Goal: Task Accomplishment & Management: Use online tool/utility

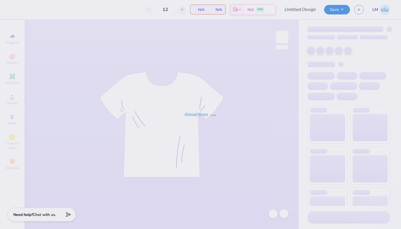
type input "Retreat"
type input "40"
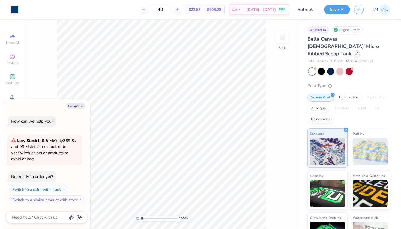
click at [354, 50] on div at bounding box center [357, 53] width 6 height 6
type textarea "x"
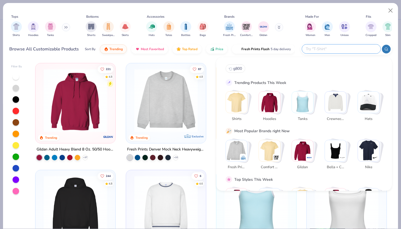
click at [344, 51] on input "text" at bounding box center [340, 49] width 71 height 6
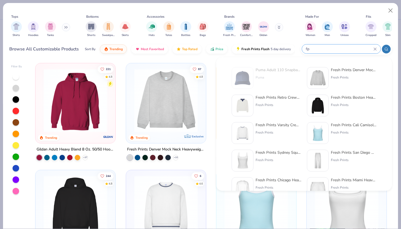
type input "f"
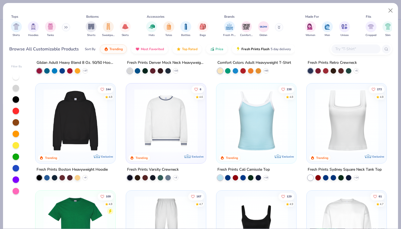
scroll to position [87, 0]
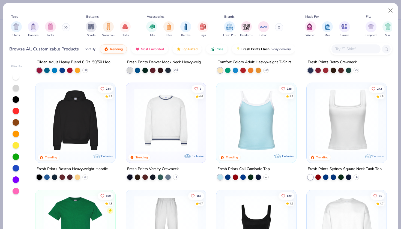
click at [266, 177] on polyline at bounding box center [266, 177] width 2 height 1
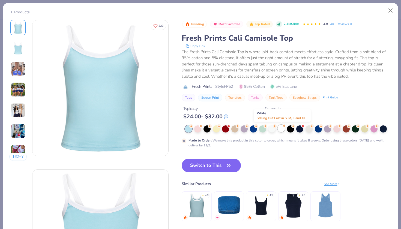
click at [281, 128] on div at bounding box center [281, 128] width 7 height 7
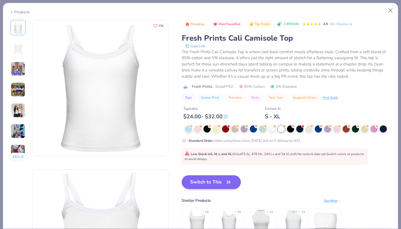
click at [203, 184] on button "Switch to This" at bounding box center [211, 182] width 59 height 14
type textarea "x"
type input "50"
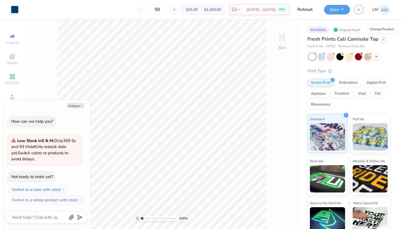
type textarea "x"
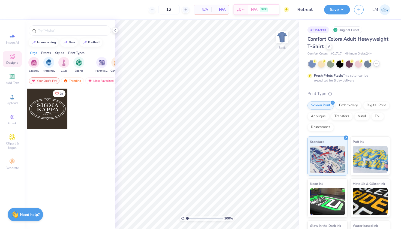
click at [377, 64] on icon at bounding box center [376, 63] width 4 height 4
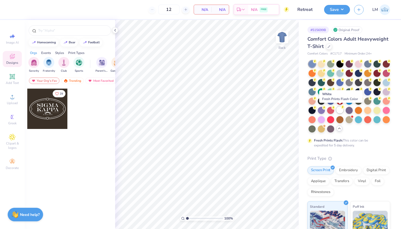
click at [340, 108] on div at bounding box center [339, 109] width 7 height 7
click at [328, 44] on div at bounding box center [329, 46] width 6 height 6
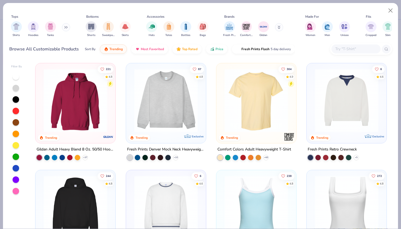
click at [343, 49] on input "text" at bounding box center [356, 49] width 42 height 6
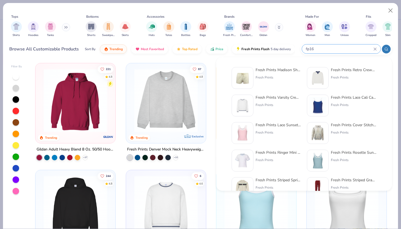
type input "fp16"
click at [265, 74] on div "Fresh Prints Madison Shorts Fresh Prints" at bounding box center [279, 78] width 46 height 22
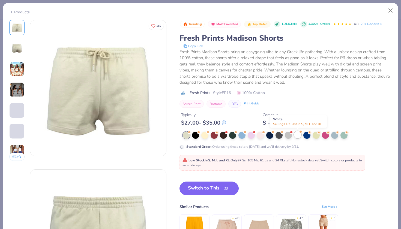
click at [298, 134] on div at bounding box center [297, 134] width 7 height 7
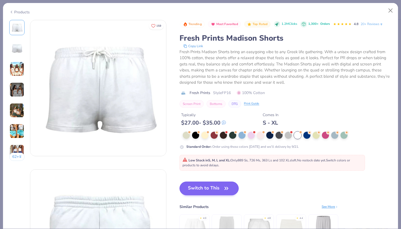
click at [207, 190] on button "Switch to This" at bounding box center [209, 189] width 59 height 14
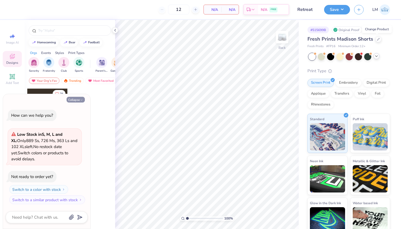
click at [79, 99] on button "Collapse" at bounding box center [76, 100] width 18 height 6
type textarea "x"
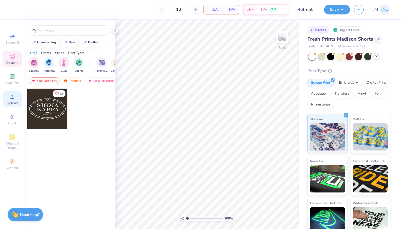
click at [9, 101] on span "Upload" at bounding box center [12, 103] width 11 height 4
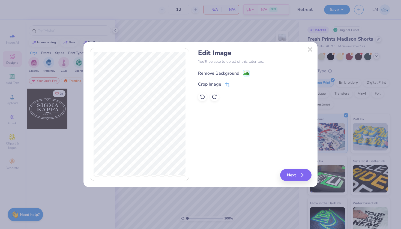
click at [247, 73] on image at bounding box center [246, 74] width 6 height 6
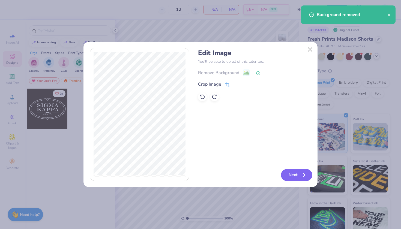
click at [299, 175] on button "Next" at bounding box center [296, 175] width 31 height 12
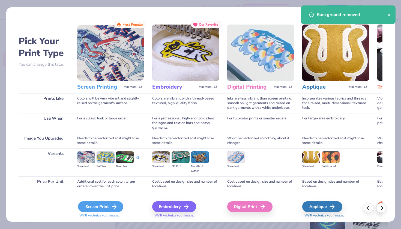
click at [93, 204] on div "Screen Print" at bounding box center [100, 206] width 45 height 11
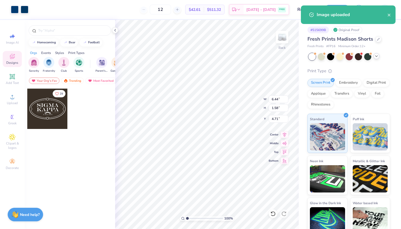
type input "3.75"
type input "0.92"
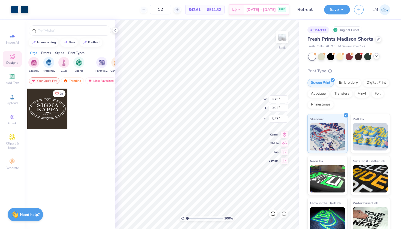
type input "7.98"
click at [342, 10] on button "Save" at bounding box center [337, 9] width 26 height 10
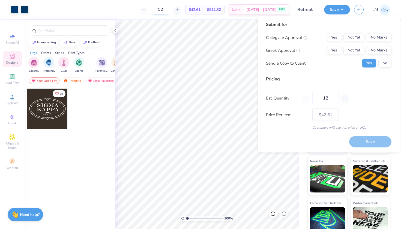
click at [171, 10] on input "12" at bounding box center [160, 10] width 21 height 10
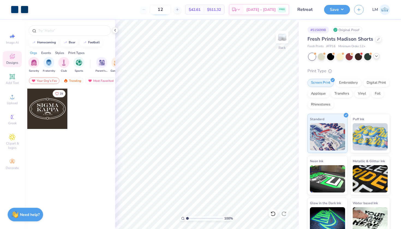
type input "1"
type input "40"
click at [343, 10] on button "Save" at bounding box center [337, 9] width 26 height 10
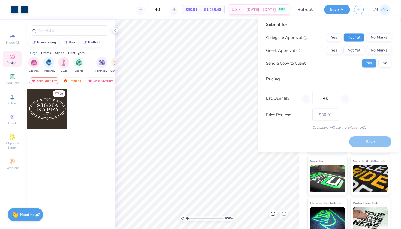
click at [356, 38] on button "Not Yet" at bounding box center [353, 37] width 21 height 9
click button "Not Yet"
click button "No"
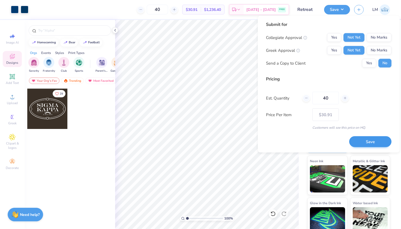
click button "Save"
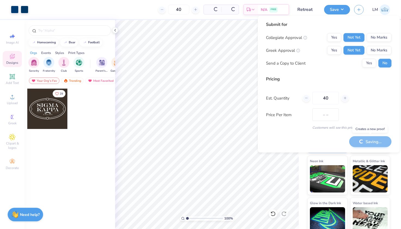
type input "$30.91"
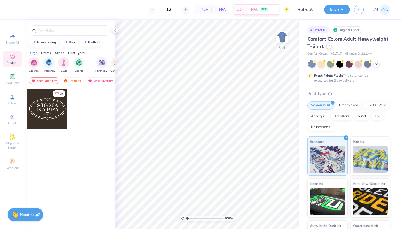
click at [329, 45] on icon at bounding box center [329, 46] width 3 height 3
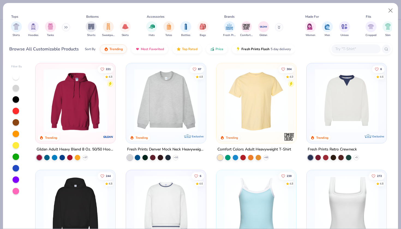
click at [343, 49] on input "text" at bounding box center [356, 49] width 42 height 6
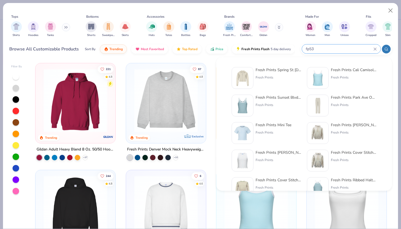
type input "fp53"
click at [275, 70] on div "Fresh Prints Spring St Ladies Zip Up Hoodie" at bounding box center [279, 70] width 46 height 6
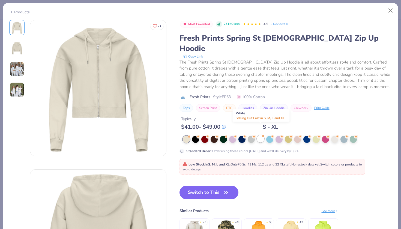
click at [261, 135] on div at bounding box center [260, 138] width 7 height 7
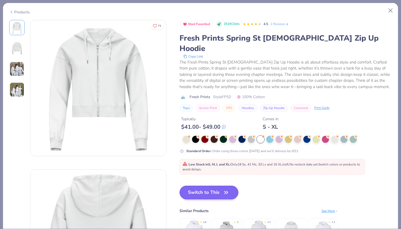
click at [220, 186] on button "Switch to This" at bounding box center [209, 193] width 59 height 14
type input "50"
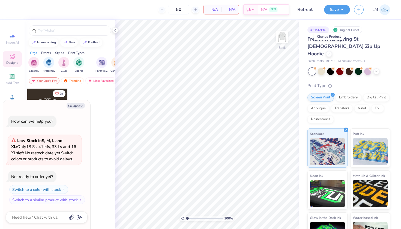
click at [78, 103] on div "Collapse How can we help you? Low Stock in S, M, L and XL : Only 18 Ss, 41 Ms, …" at bounding box center [46, 164] width 87 height 129
click at [78, 108] on button "Collapse" at bounding box center [76, 106] width 18 height 6
type textarea "x"
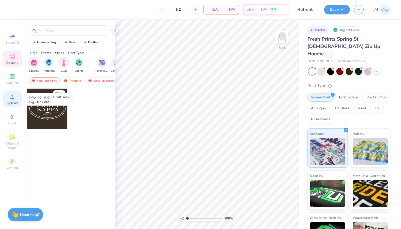
click at [10, 102] on span "Upload" at bounding box center [12, 103] width 11 height 4
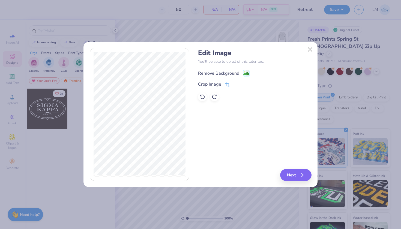
click at [237, 74] on div "Remove Background" at bounding box center [218, 73] width 41 height 7
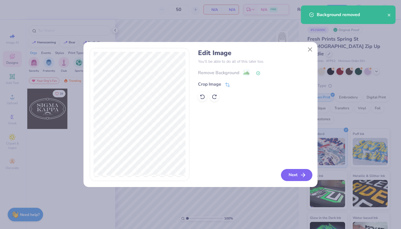
click at [297, 175] on button "Next" at bounding box center [296, 175] width 31 height 12
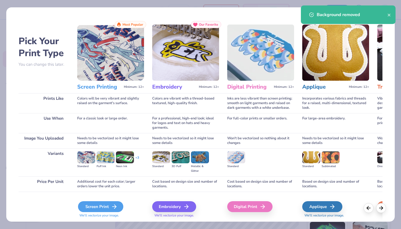
click at [108, 209] on div "Screen Print" at bounding box center [100, 206] width 45 height 11
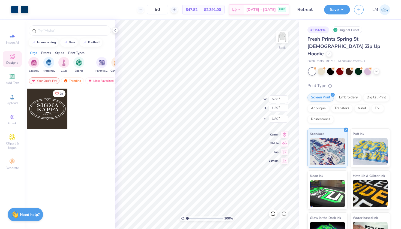
type input "0.77"
click at [345, 12] on button "Save" at bounding box center [337, 9] width 26 height 10
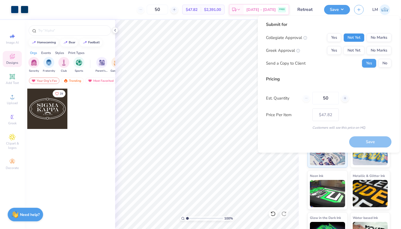
click at [357, 34] on button "Not Yet" at bounding box center [353, 37] width 21 height 9
click at [354, 49] on button "Not Yet" at bounding box center [353, 50] width 21 height 9
click at [386, 64] on button "No" at bounding box center [384, 63] width 13 height 9
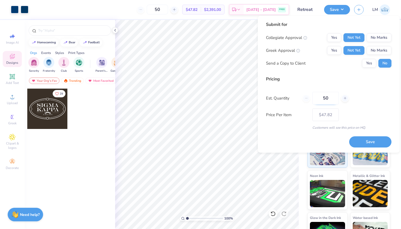
click at [332, 100] on input "50" at bounding box center [325, 98] width 26 height 13
type input "5"
type input "0"
type input "040"
type input "40"
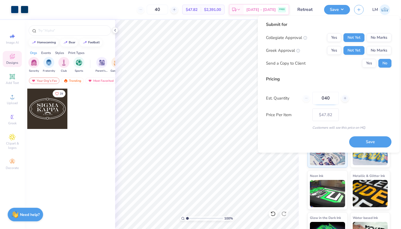
click at [325, 98] on input "040" at bounding box center [325, 98] width 26 height 13
type input "50"
click at [382, 113] on div "Pricing Est. Quantity 50 Price Per Item $47.82 Customers will see this price on…" at bounding box center [328, 103] width 125 height 54
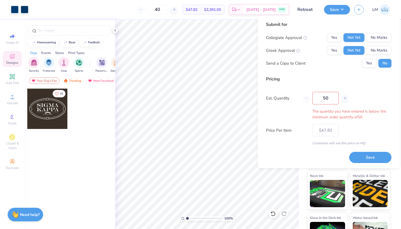
type input "50"
type input "$47.82"
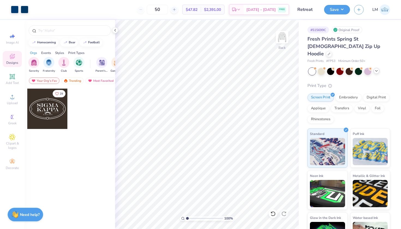
click at [376, 69] on icon at bounding box center [376, 71] width 4 height 4
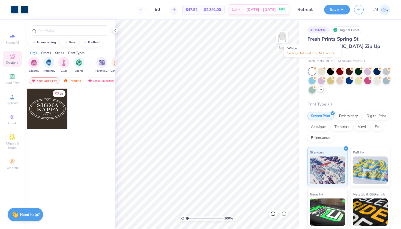
click at [313, 68] on div at bounding box center [312, 71] width 7 height 7
type textarea "x"
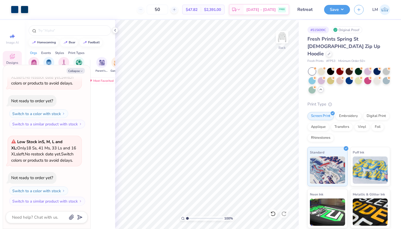
scroll to position [41, 0]
click at [168, 10] on input "50" at bounding box center [157, 10] width 21 height 10
type input "5"
type input "50"
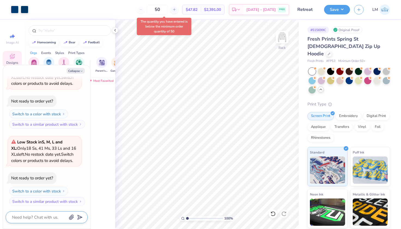
click at [35, 218] on textarea at bounding box center [38, 217] width 55 height 7
type textarea "x"
type textarea "w"
type textarea "x"
type textarea "wh"
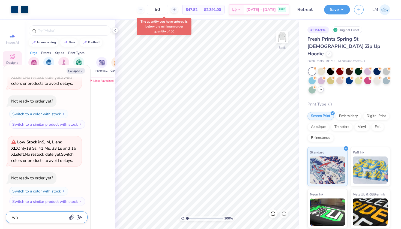
type textarea "x"
type textarea "why"
type textarea "x"
type textarea "why"
type textarea "x"
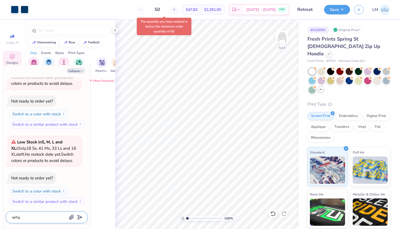
type textarea "why i"
type textarea "x"
type textarea "why is"
type textarea "x"
type textarea "why is"
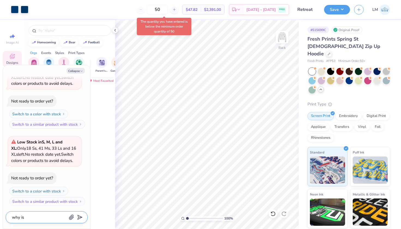
type textarea "x"
type textarea "why is t"
type textarea "x"
type textarea "why is th"
type textarea "x"
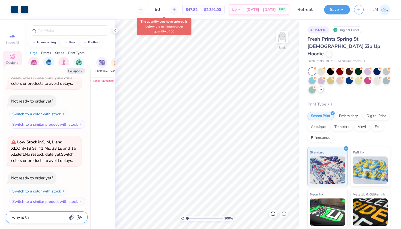
type textarea "why is the"
type textarea "x"
type textarea "why is the"
type textarea "x"
type textarea "why is the m"
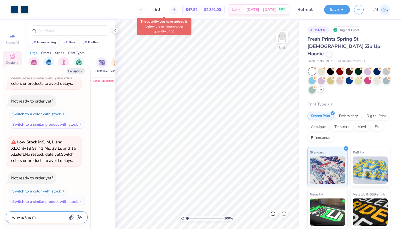
type textarea "x"
type textarea "why is the mi"
type textarea "x"
type textarea "why is the min"
type textarea "x"
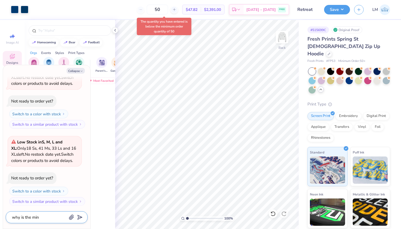
type textarea "why is the mini"
type textarea "x"
type textarea "why is the minim"
type textarea "x"
type textarea "why is the minimu"
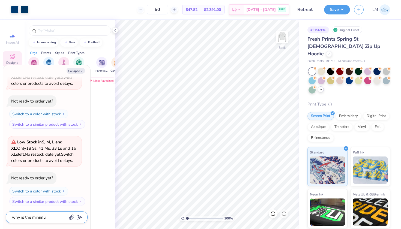
type textarea "x"
type textarea "why is the minimum"
type textarea "x"
type textarea "why is the minimum"
type textarea "x"
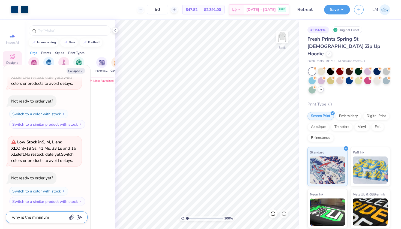
type textarea "why is the minimum 5"
type textarea "x"
type textarea "why is the minimum 50"
type textarea "x"
type textarea "why is the minimum 50"
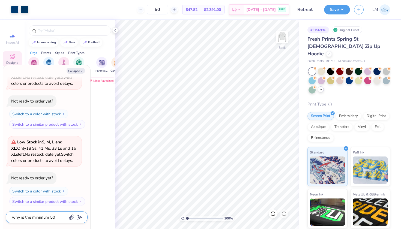
type textarea "x"
type textarea "why is the minimum 50 f"
type textarea "x"
type textarea "why is the minimum 50"
type textarea "x"
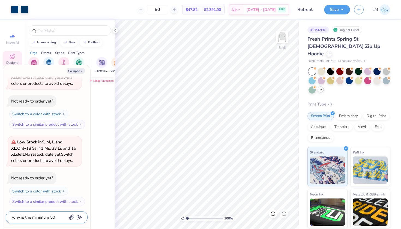
type textarea "why is the minimum 50 i"
type textarea "x"
type textarea "why is the minimum 50 if"
type textarea "x"
type textarea "why is the minimum 50 if"
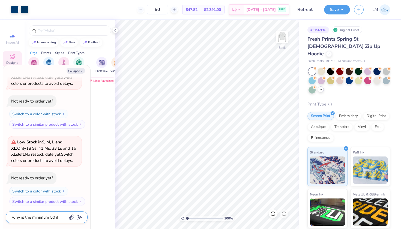
type textarea "x"
type textarea "why is the minimum 50 if i"
type textarea "x"
type textarea "why is the minimum 50 if it"
type textarea "x"
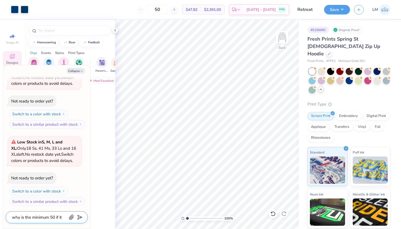
type textarea "why is the minimum 50 if it"
type textarea "x"
type textarea "why is the minimum 50 if it i"
type textarea "x"
type textarea "why is the minimum 50 if it is"
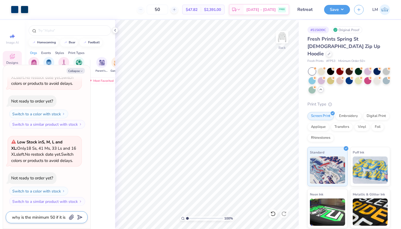
type textarea "x"
type textarea "why is the minimum 50 if it isn"
type textarea "x"
type textarea "why is the minimum 50 if it isnt"
type textarea "x"
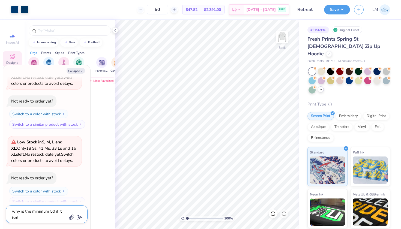
type textarea "why is the minimum 50 if it isnt"
type textarea "x"
type textarea "why is the minimum 50 if it isnt a"
type textarea "x"
type textarea "why is the minimum 50 if it isnt a"
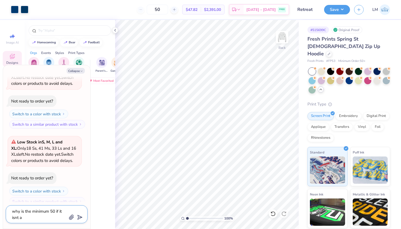
type textarea "x"
type textarea "why is the minimum 50 if it isnt a m"
type textarea "x"
type textarea "why is the minimum 50 if it isnt a ma"
type textarea "x"
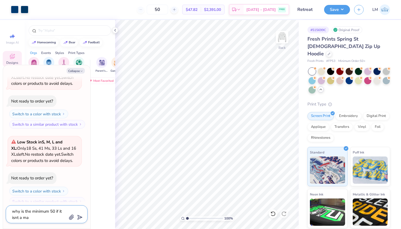
type textarea "why is the minimum 50 if it isnt a mad"
type textarea "x"
type textarea "why is the minimum 50 if it isnt a made"
type textarea "x"
type textarea "why is the minimum 50 if it isnt a made"
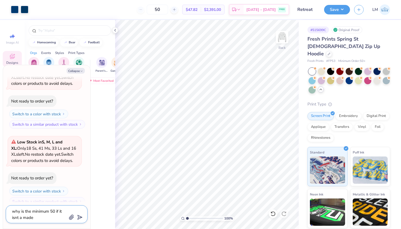
type textarea "x"
type textarea "why is the minimum 50 if it isnt a made t"
type textarea "x"
type textarea "why is the minimum 50 if it isnt a made to"
type textarea "x"
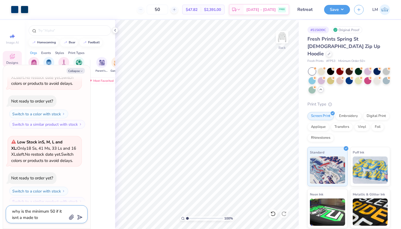
type textarea "why is the minimum 50 if it isnt a made to"
type textarea "x"
type textarea "why is the minimum 50 if it isnt a made to o"
type textarea "x"
type textarea "why is the minimum 50 if it isnt a made to or"
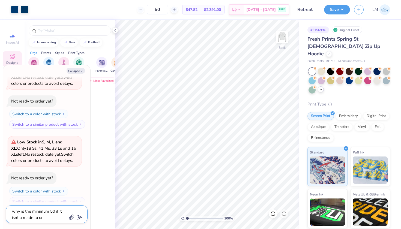
type textarea "x"
type textarea "why is the minimum 50 if it isnt a made to ord"
type textarea "x"
type textarea "why is the minimum 50 if it isnt a made to orde"
type textarea "x"
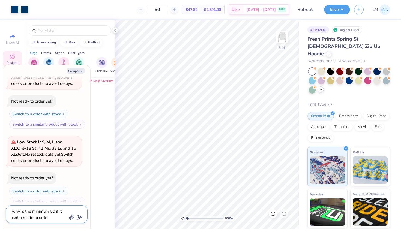
type textarea "why is the minimum 50 if it isnt a made to order"
type textarea "x"
type textarea "why is the minimum 50 if it isnt a made to order"
type textarea "x"
type textarea "why is the minimum 50 if it isnt a made to order i"
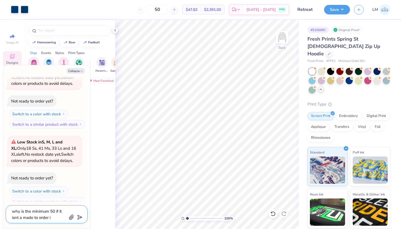
type textarea "x"
type textarea "why is the minimum 50 if it isnt a made to order it"
type textarea "x"
type textarea "why is the minimum 50 if it isnt a made to order ite"
type textarea "x"
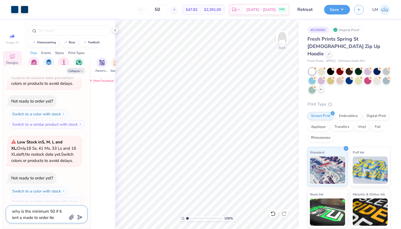
type textarea "why is the minimum 50 if it isnt a made to order item"
type textarea "x"
type textarea "why is the minimum 50 if it isnt a made to order item"
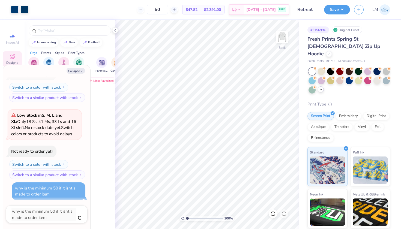
type textarea "x"
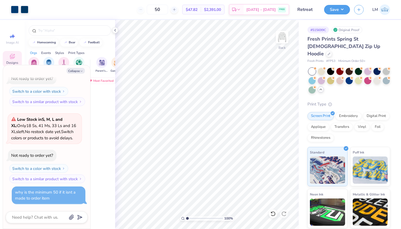
scroll to position [61, 0]
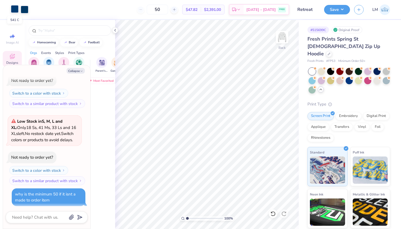
click at [15, 9] on div at bounding box center [15, 9] width 8 height 8
type textarea "x"
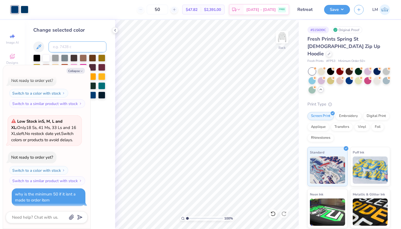
click at [69, 49] on input at bounding box center [78, 46] width 58 height 11
type input "2955"
type textarea "x"
click at [78, 73] on button "Collapse" at bounding box center [76, 71] width 18 height 6
type textarea "x"
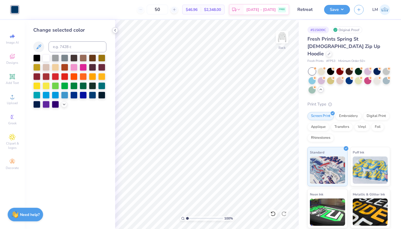
click at [114, 31] on icon at bounding box center [115, 30] width 4 height 4
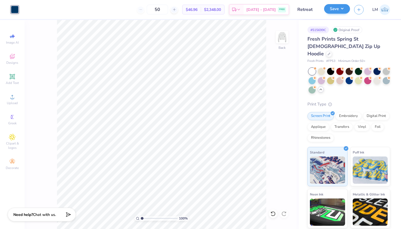
click at [342, 11] on button "Save" at bounding box center [337, 9] width 26 height 10
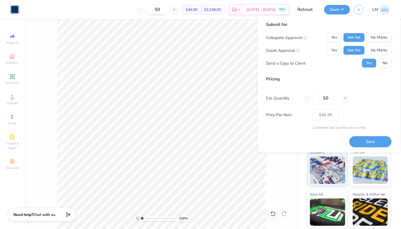
click at [167, 8] on input "50" at bounding box center [157, 10] width 21 height 10
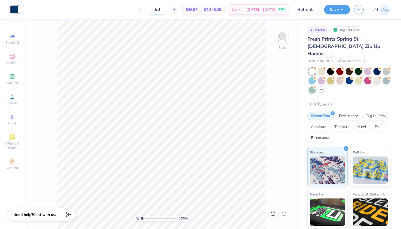
type input "5"
type input "50"
click at [338, 11] on button "Save" at bounding box center [337, 9] width 26 height 10
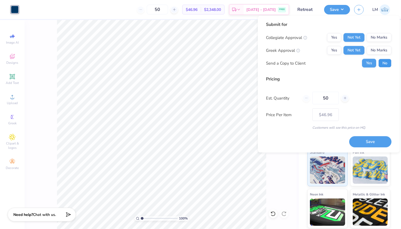
click at [385, 63] on button "No" at bounding box center [384, 63] width 13 height 9
click at [375, 139] on button "Save" at bounding box center [370, 141] width 42 height 11
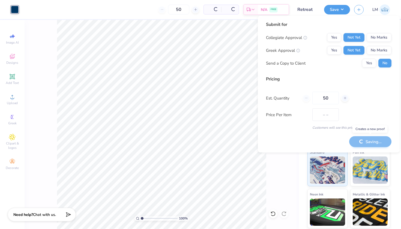
type input "$46.96"
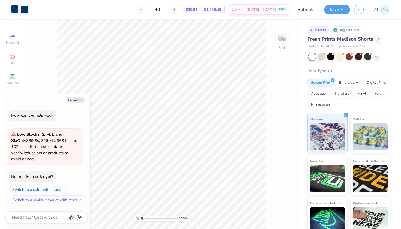
scroll to position [92, 0]
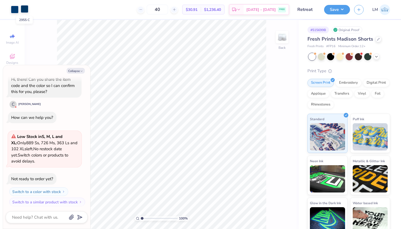
click at [22, 9] on div at bounding box center [25, 9] width 8 height 8
type textarea "x"
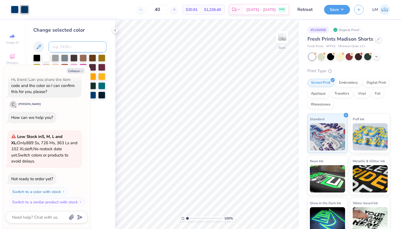
click at [65, 49] on input at bounding box center [78, 46] width 58 height 11
type input "541"
type textarea "x"
click at [75, 72] on button "Collapse" at bounding box center [76, 71] width 18 height 6
type textarea "x"
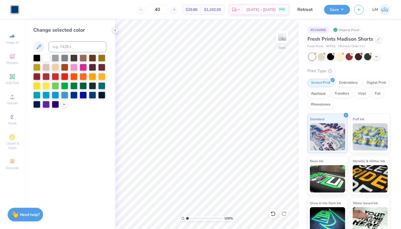
click at [116, 31] on icon at bounding box center [115, 30] width 4 height 4
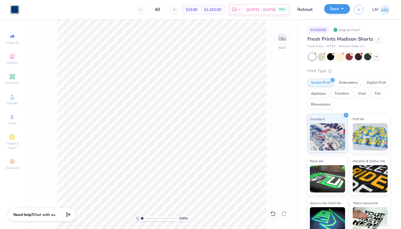
click at [343, 11] on button "Save" at bounding box center [337, 9] width 26 height 10
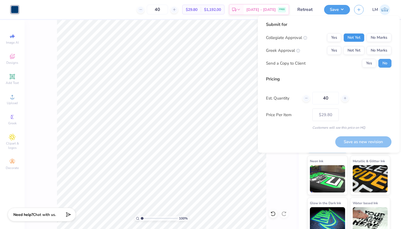
click at [353, 39] on button "Not Yet" at bounding box center [353, 37] width 21 height 9
click at [351, 51] on button "Not Yet" at bounding box center [353, 50] width 21 height 9
click at [358, 141] on button "Save as new revision" at bounding box center [363, 141] width 56 height 11
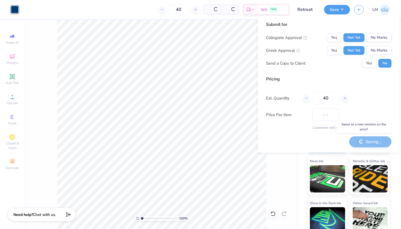
type input "$29.80"
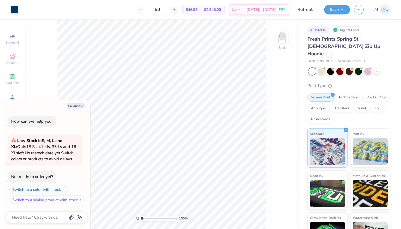
scroll to position [86, 0]
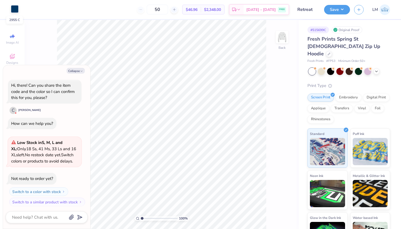
click at [16, 7] on div at bounding box center [15, 9] width 8 height 8
type textarea "x"
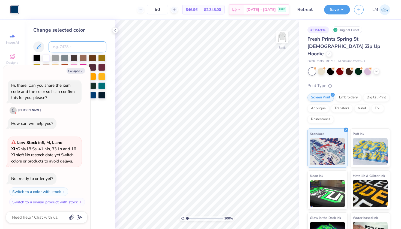
click at [68, 47] on input at bounding box center [78, 46] width 58 height 11
type input "541"
type textarea "x"
click at [80, 69] on button "Collapse" at bounding box center [76, 71] width 18 height 6
type textarea "x"
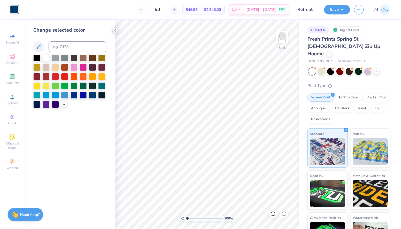
click at [114, 29] on icon at bounding box center [115, 30] width 4 height 4
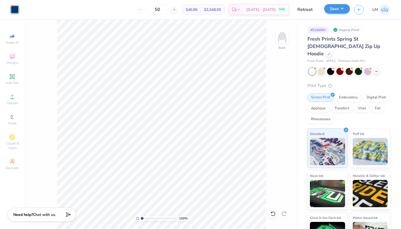
click at [343, 7] on button "Save" at bounding box center [337, 9] width 26 height 10
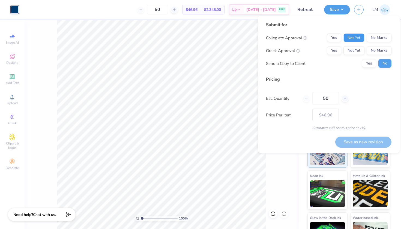
click at [350, 37] on button "Not Yet" at bounding box center [353, 38] width 21 height 9
click at [352, 48] on button "Not Yet" at bounding box center [353, 50] width 21 height 9
click at [363, 138] on button "Save as new revision" at bounding box center [363, 141] width 56 height 11
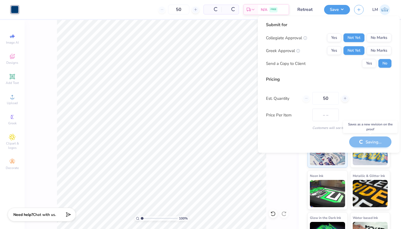
type input "$46.96"
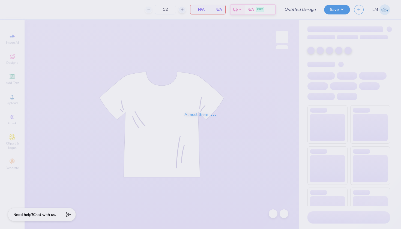
type input "40"
type input "Retreat merch"
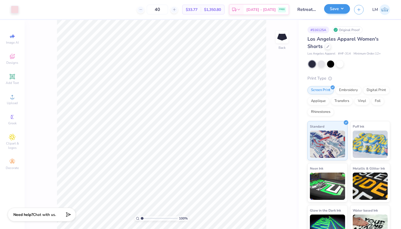
click at [339, 9] on button "Save" at bounding box center [337, 9] width 26 height 10
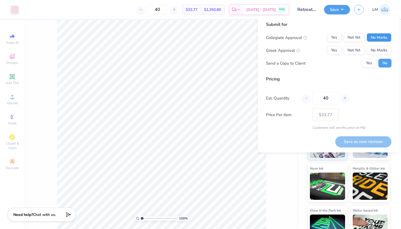
click at [373, 35] on button "No Marks" at bounding box center [379, 37] width 25 height 9
click at [355, 45] on div "Collegiate Approval Yes Not Yet No Marks Greek Approval Yes Not Yet No Marks Se…" at bounding box center [328, 50] width 125 height 34
click at [355, 50] on button "Not Yet" at bounding box center [353, 50] width 21 height 9
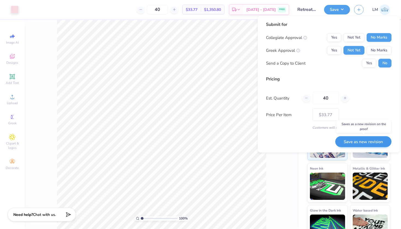
click at [365, 143] on button "Save as new revision" at bounding box center [363, 141] width 56 height 11
type input "$39.74"
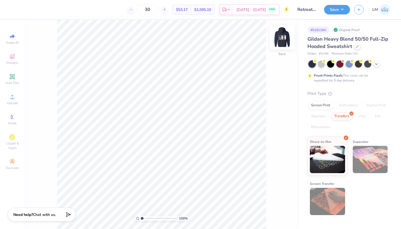
click at [285, 36] on img at bounding box center [282, 37] width 22 height 22
click at [325, 104] on div "Screen Print" at bounding box center [320, 105] width 26 height 8
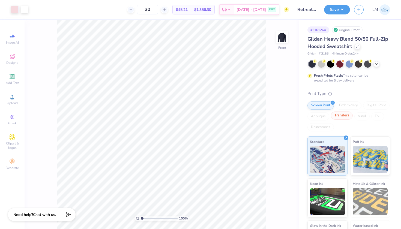
click at [342, 116] on div "Transfers" at bounding box center [342, 116] width 22 height 8
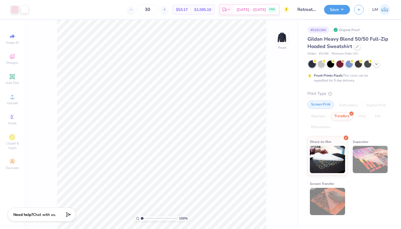
click at [325, 105] on div "Screen Print" at bounding box center [320, 105] width 26 height 8
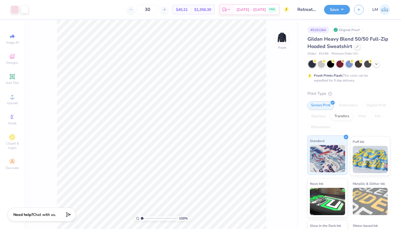
click at [327, 156] on img at bounding box center [327, 158] width 35 height 27
click at [343, 11] on button "Save" at bounding box center [337, 9] width 26 height 10
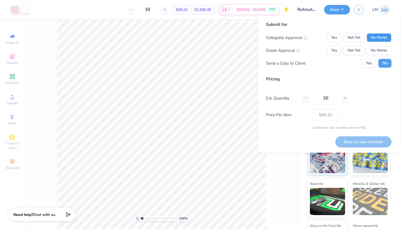
click at [373, 33] on button "No Marks" at bounding box center [379, 37] width 25 height 9
click at [356, 50] on button "Not Yet" at bounding box center [353, 50] width 21 height 9
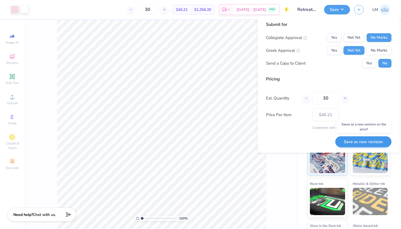
click at [361, 144] on button "Save as new revision" at bounding box center [363, 141] width 56 height 11
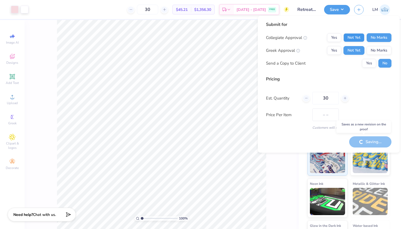
type input "$45.21"
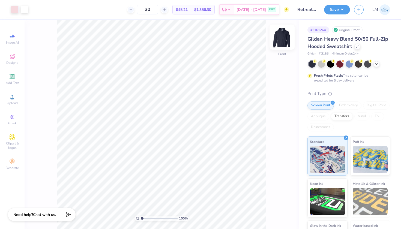
click at [281, 38] on img at bounding box center [282, 37] width 22 height 22
click at [281, 38] on img at bounding box center [282, 37] width 11 height 11
